Goal: Transaction & Acquisition: Purchase product/service

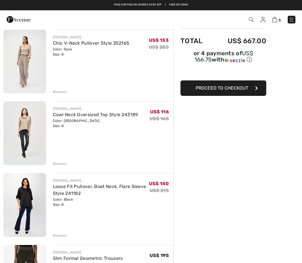
scroll to position [43, 0]
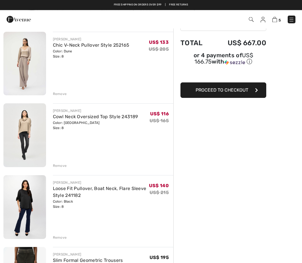
click at [19, 119] on img at bounding box center [24, 135] width 43 height 64
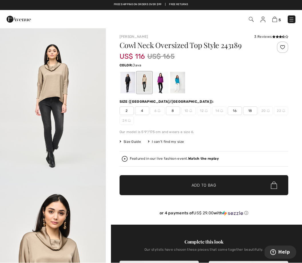
scroll to position [1, 0]
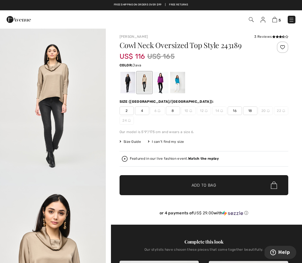
click at [123, 83] on div at bounding box center [127, 82] width 15 height 21
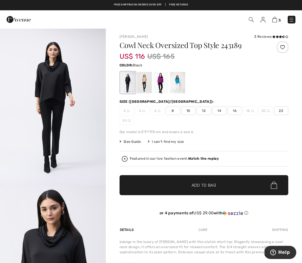
click at [139, 84] on div at bounding box center [144, 82] width 15 height 21
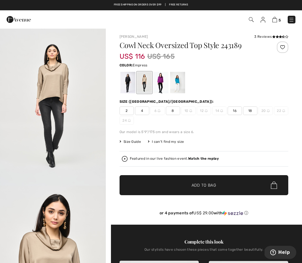
click at [155, 81] on div at bounding box center [160, 82] width 15 height 21
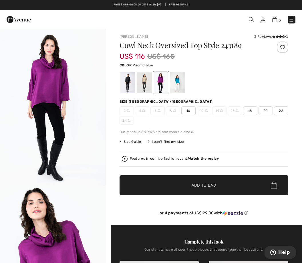
click at [170, 81] on div at bounding box center [177, 82] width 15 height 21
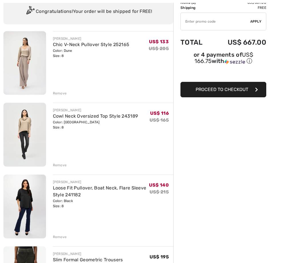
click at [26, 55] on img at bounding box center [24, 62] width 43 height 63
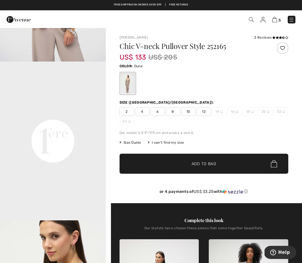
scroll to position [315, 0]
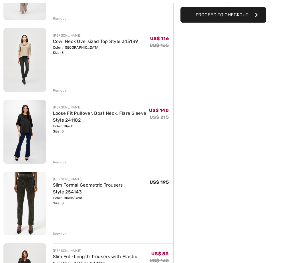
scroll to position [126, 0]
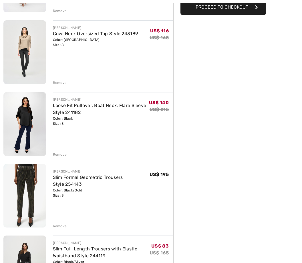
click at [19, 116] on img at bounding box center [24, 124] width 43 height 64
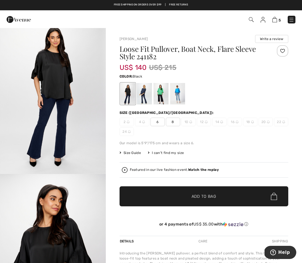
scroll to position [13, 0]
click at [139, 95] on div at bounding box center [144, 93] width 15 height 21
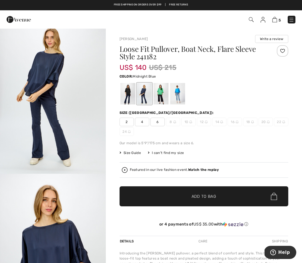
scroll to position [0, 0]
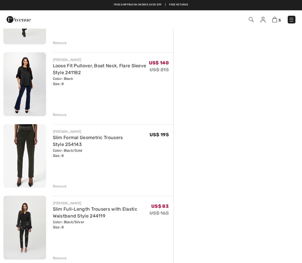
scroll to position [165, 0]
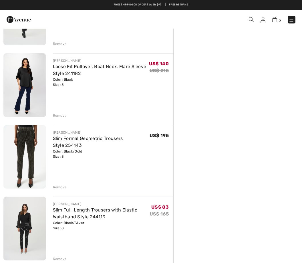
click at [28, 144] on img at bounding box center [24, 156] width 43 height 63
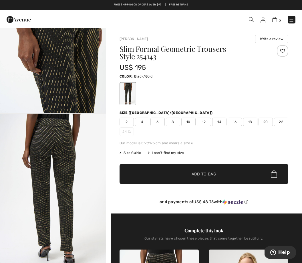
scroll to position [249, 0]
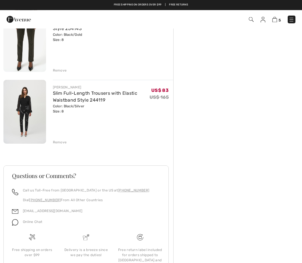
scroll to position [278, 0]
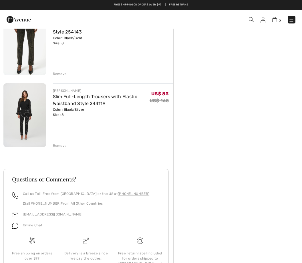
click at [55, 144] on div "Remove" at bounding box center [60, 145] width 14 height 5
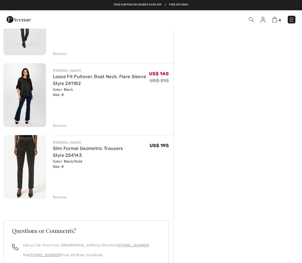
scroll to position [150, 0]
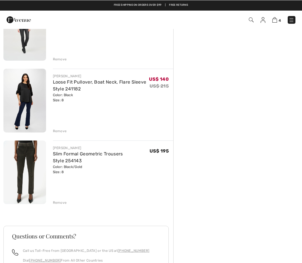
click at [23, 90] on img at bounding box center [24, 100] width 43 height 64
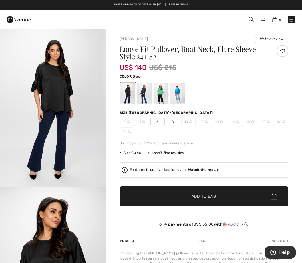
click at [137, 93] on div at bounding box center [144, 93] width 15 height 21
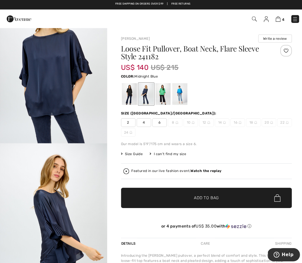
scroll to position [193, 0]
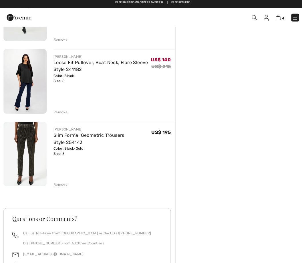
click at [54, 113] on div "Remove" at bounding box center [60, 112] width 14 height 5
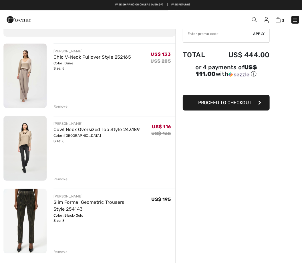
scroll to position [31, 1]
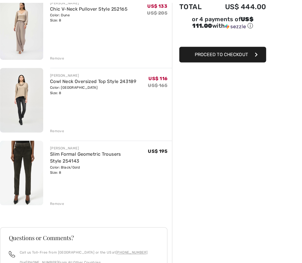
click at [53, 130] on div "Remove" at bounding box center [60, 129] width 14 height 5
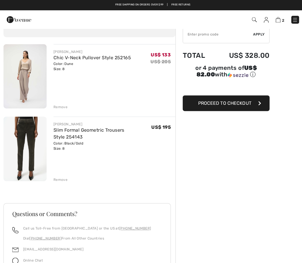
scroll to position [30, 0]
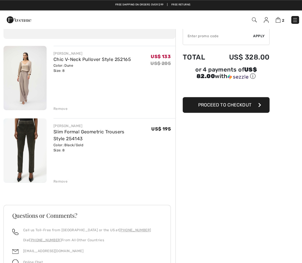
click at [19, 81] on img at bounding box center [24, 76] width 43 height 63
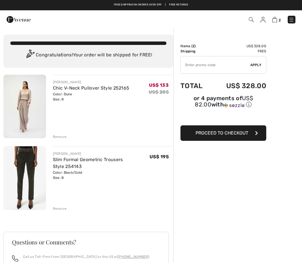
click at [216, 135] on span "Proceed to Checkout" at bounding box center [221, 132] width 53 height 5
